Goal: Task Accomplishment & Management: Manage account settings

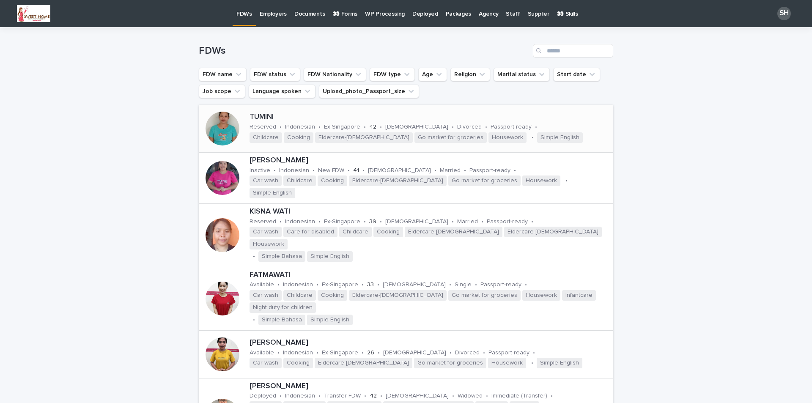
click at [254, 113] on p "TUMINI" at bounding box center [429, 116] width 360 height 9
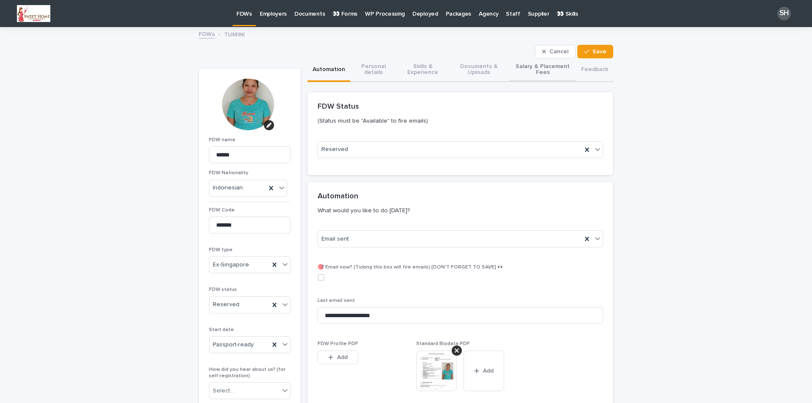
click at [529, 66] on button "Salary & Placement Fees" at bounding box center [542, 70] width 67 height 24
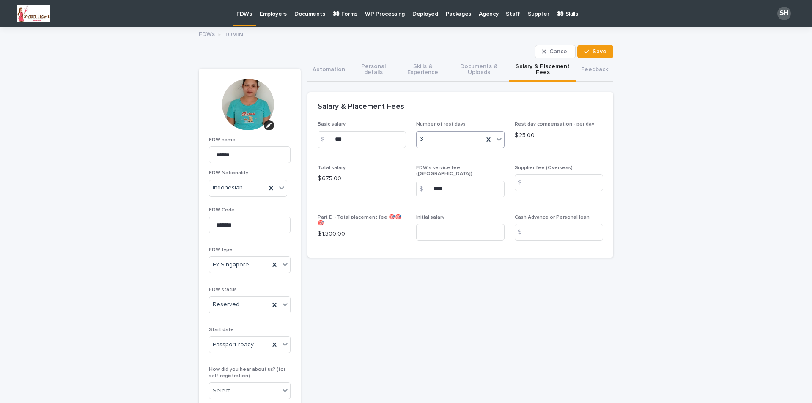
click at [495, 139] on icon at bounding box center [499, 139] width 8 height 8
click at [422, 172] on div "2" at bounding box center [456, 170] width 87 height 15
click at [593, 50] on span "Save" at bounding box center [599, 52] width 14 height 6
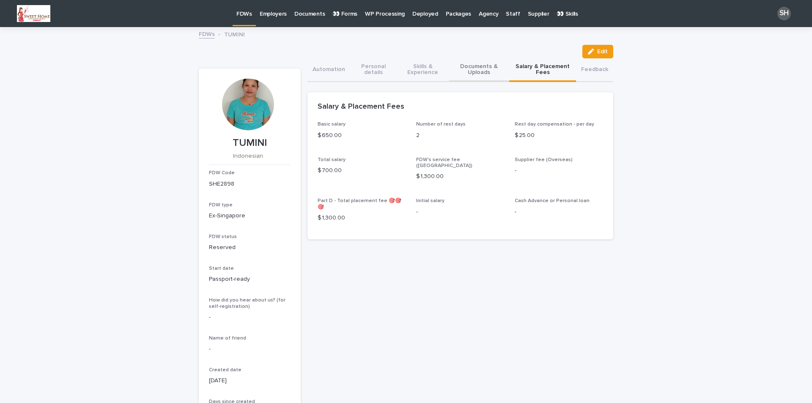
click at [470, 66] on button "Documents & Uploads" at bounding box center [479, 70] width 60 height 24
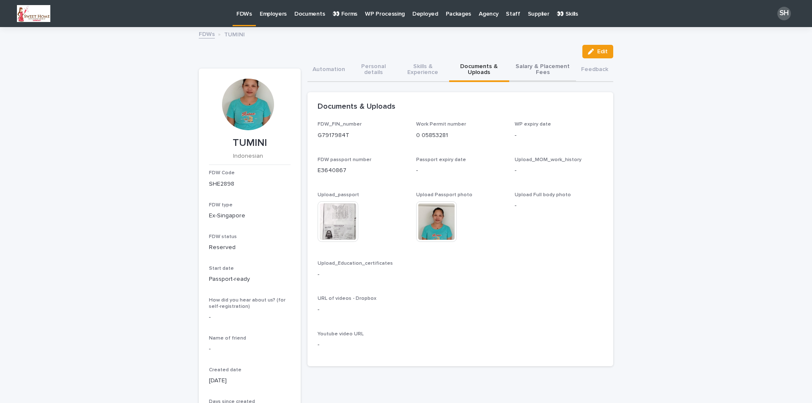
click at [539, 70] on button "Salary & Placement Fees" at bounding box center [542, 70] width 67 height 24
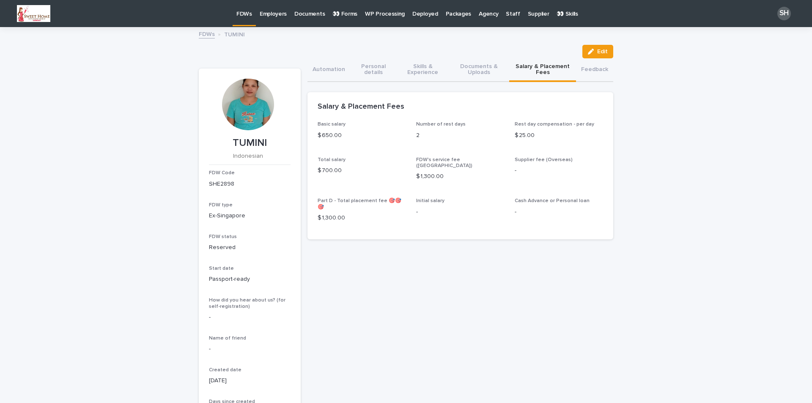
click at [273, 15] on p "Employers" at bounding box center [273, 9] width 27 height 18
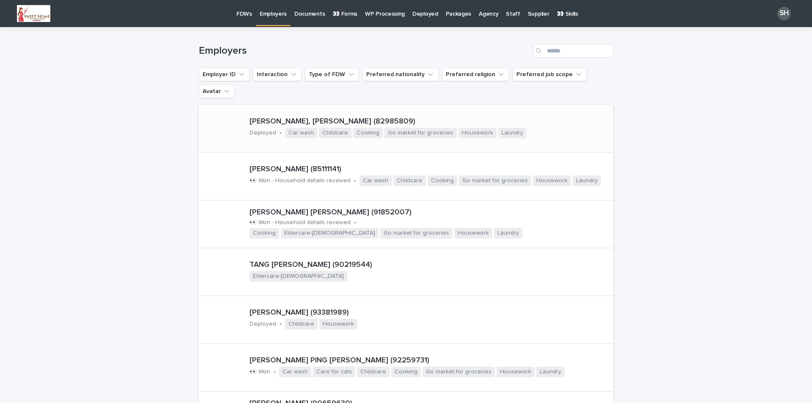
click at [271, 117] on p "[PERSON_NAME], [PERSON_NAME] (82985809)" at bounding box center [429, 121] width 360 height 9
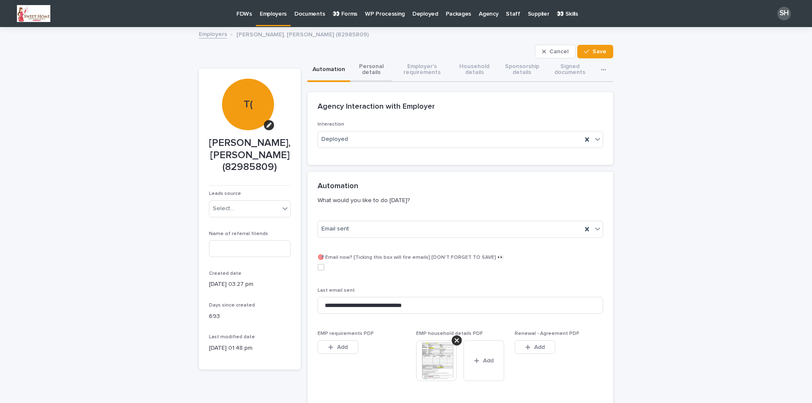
click at [365, 65] on button "Personal details" at bounding box center [371, 70] width 42 height 24
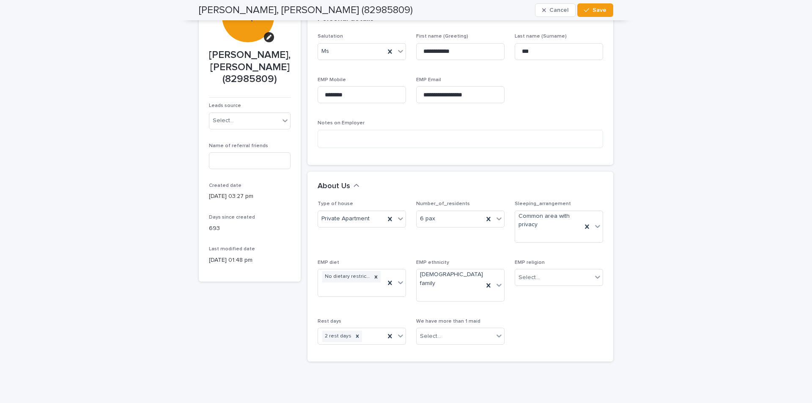
scroll to position [73, 0]
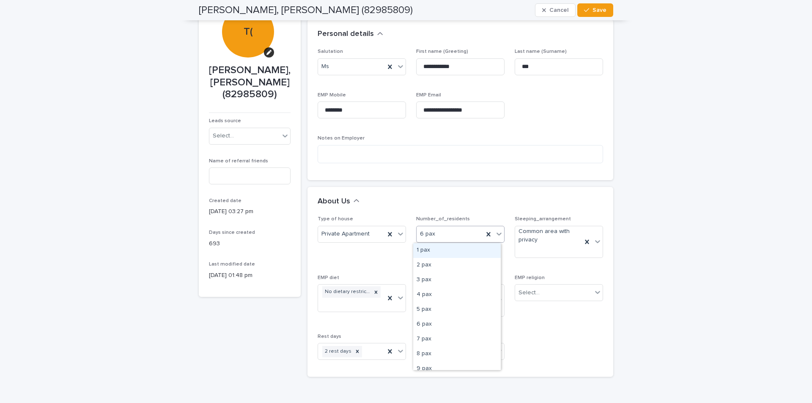
click at [496, 234] on icon at bounding box center [499, 234] width 8 height 8
click at [440, 339] on div "7 pax" at bounding box center [456, 339] width 87 height 15
click at [593, 9] on span "Save" at bounding box center [599, 10] width 14 height 6
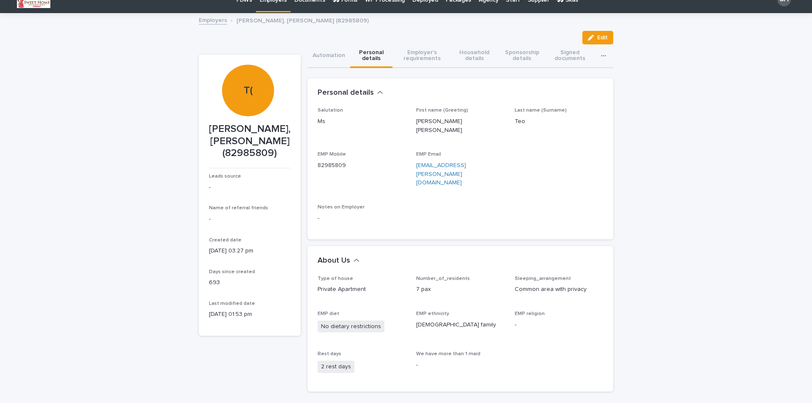
scroll to position [0, 0]
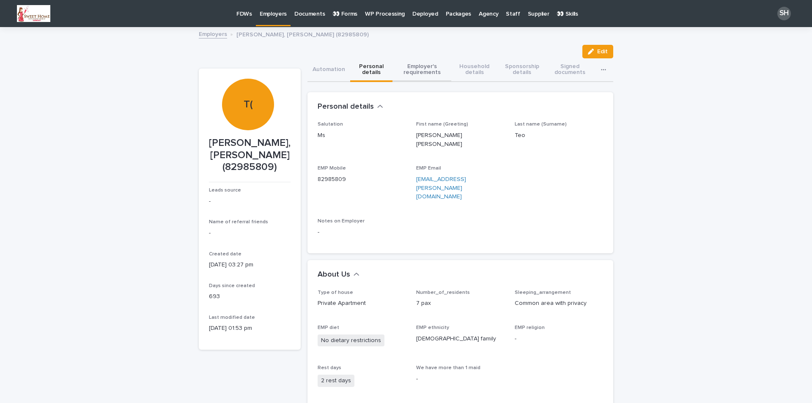
click at [418, 73] on button "Employer's requirements" at bounding box center [421, 70] width 59 height 24
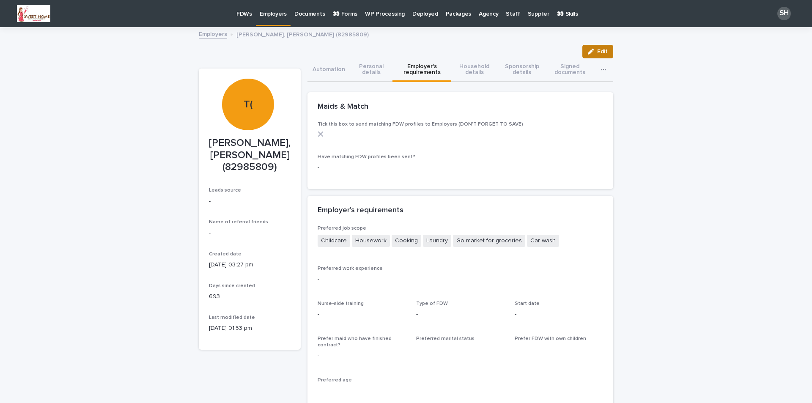
click at [597, 50] on span "Edit" at bounding box center [602, 52] width 11 height 6
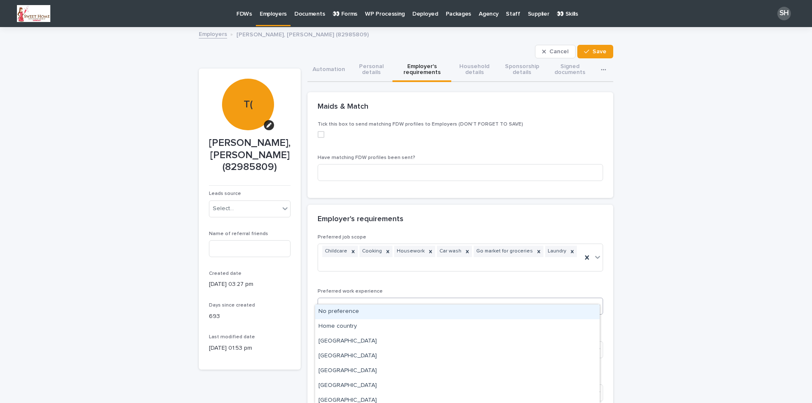
click at [353, 299] on div "Select..." at bounding box center [455, 306] width 274 height 14
click at [593, 253] on icon at bounding box center [597, 257] width 8 height 8
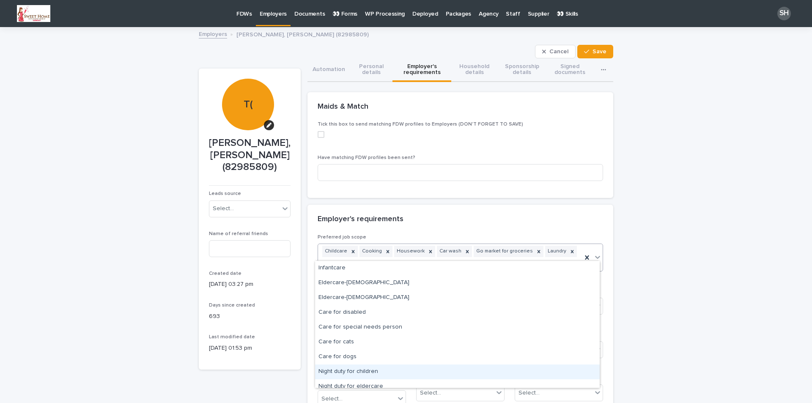
scroll to position [6, 0]
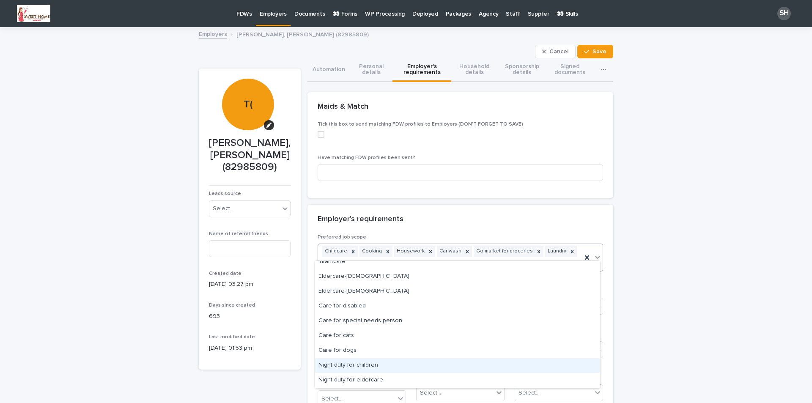
click at [355, 365] on div "Night duty for children" at bounding box center [457, 365] width 284 height 15
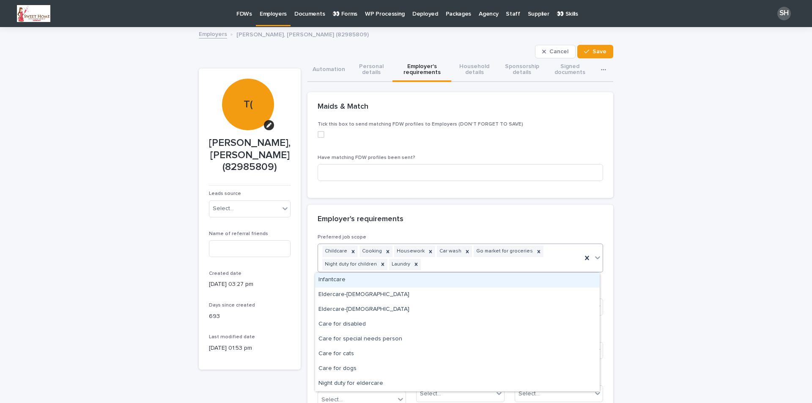
click at [594, 257] on icon at bounding box center [597, 257] width 8 height 8
click at [353, 282] on div "Infantcare" at bounding box center [457, 280] width 284 height 15
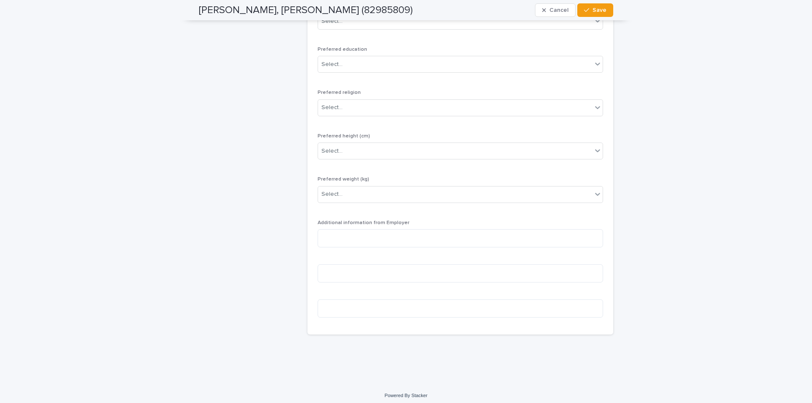
scroll to position [380, 0]
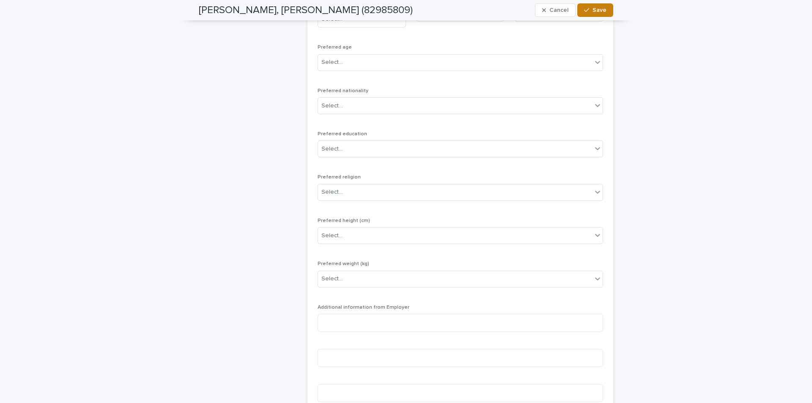
click at [592, 11] on span "Save" at bounding box center [599, 10] width 14 height 6
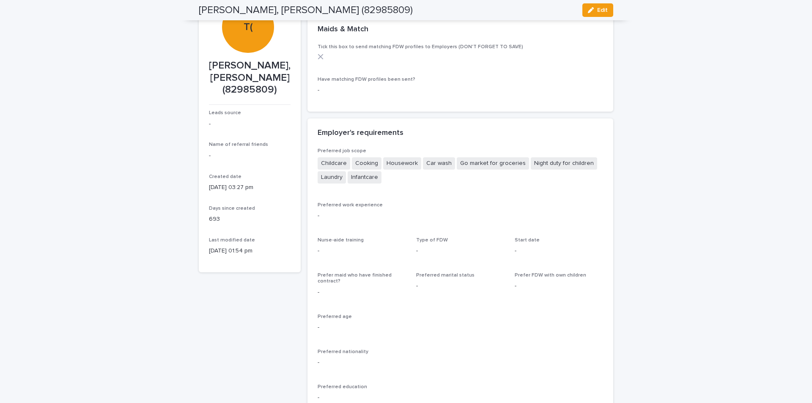
scroll to position [0, 0]
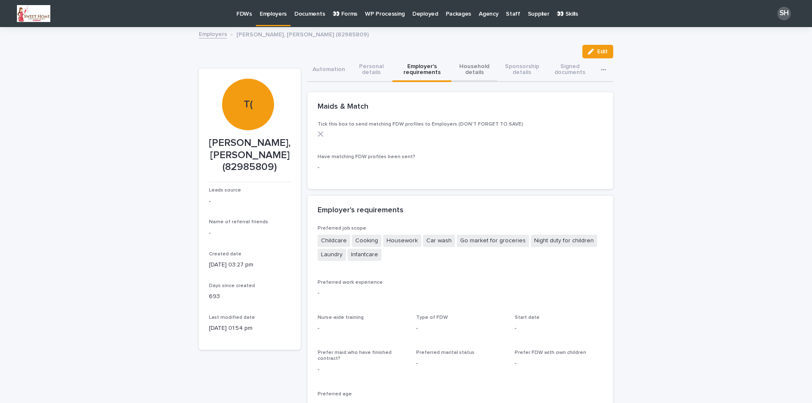
click at [467, 66] on button "Household details" at bounding box center [474, 70] width 46 height 24
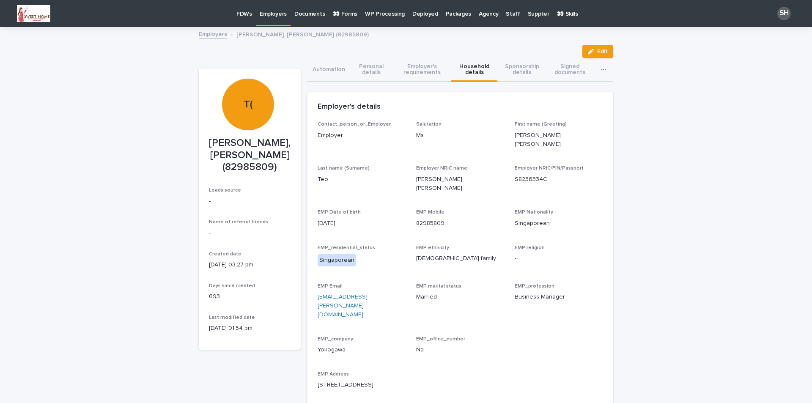
click at [346, 13] on p "👀 Forms" at bounding box center [344, 9] width 25 height 18
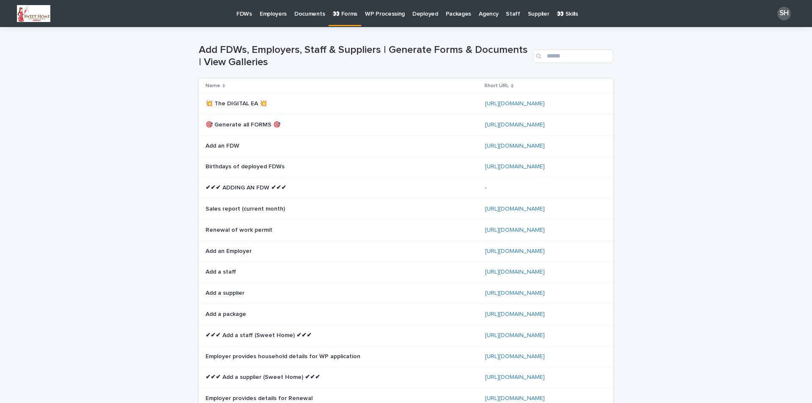
click at [259, 123] on p "🎯 Generate all FORMS 🎯" at bounding box center [243, 124] width 77 height 9
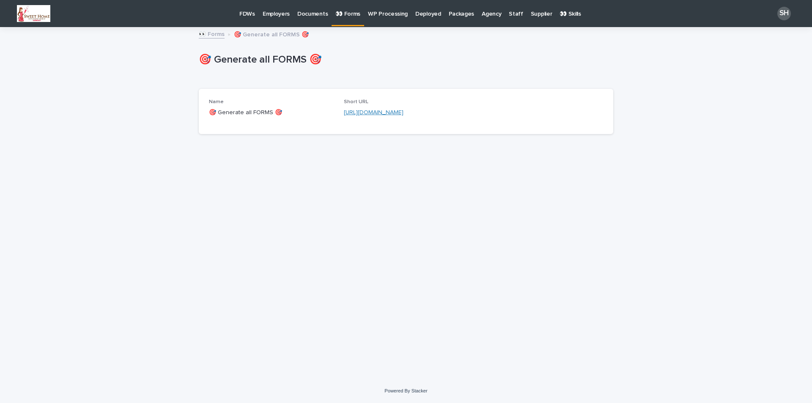
click at [365, 112] on link "[URL][DOMAIN_NAME]" at bounding box center [374, 112] width 60 height 6
